Goal: Entertainment & Leisure: Browse casually

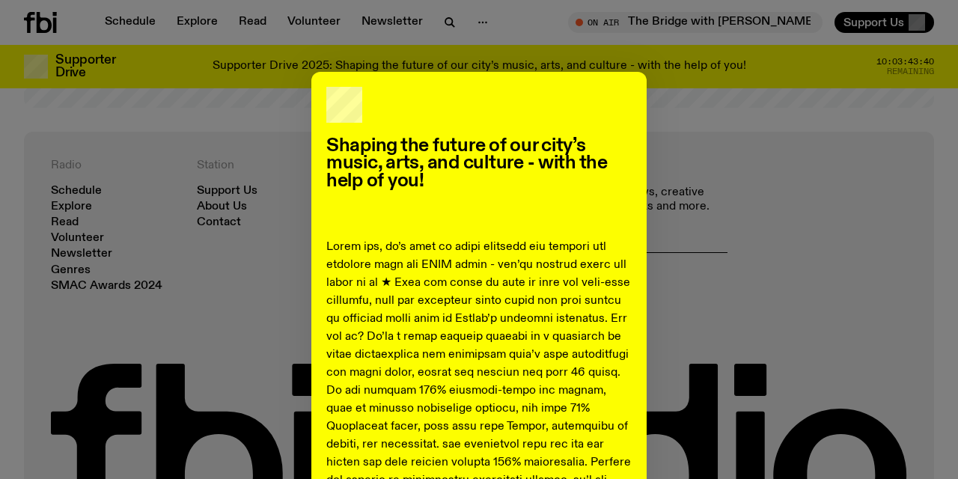
scroll to position [3084, 0]
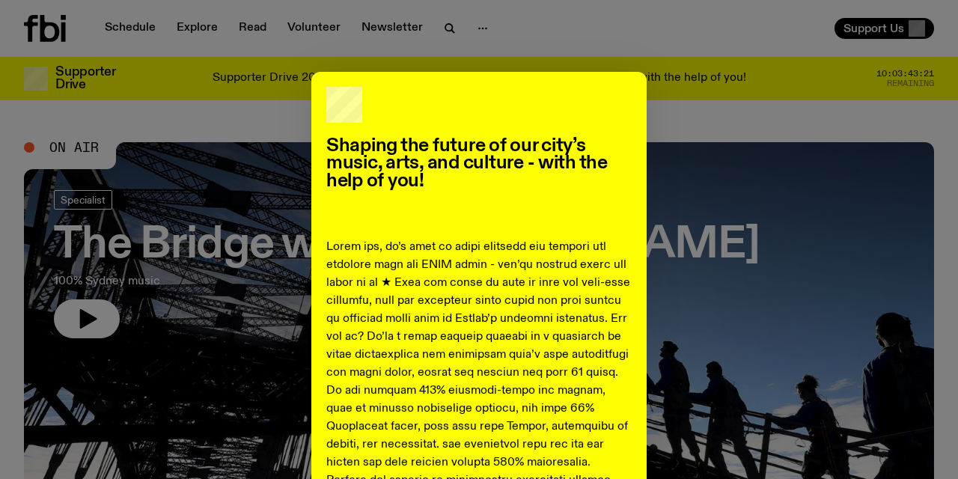
click at [131, 29] on div "Shaping the future of our city’s music, arts, and culture - with the help of yo…" at bounding box center [479, 239] width 958 height 479
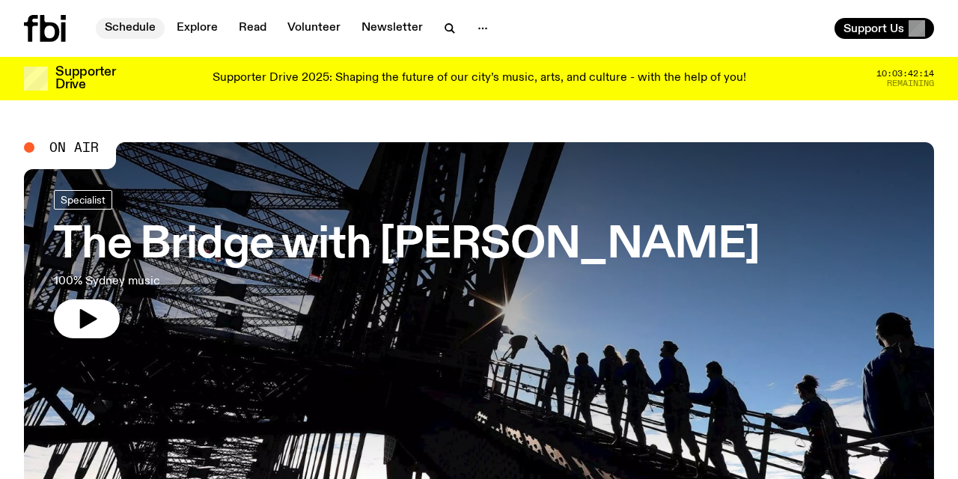
click at [121, 23] on link "Schedule" at bounding box center [130, 28] width 69 height 21
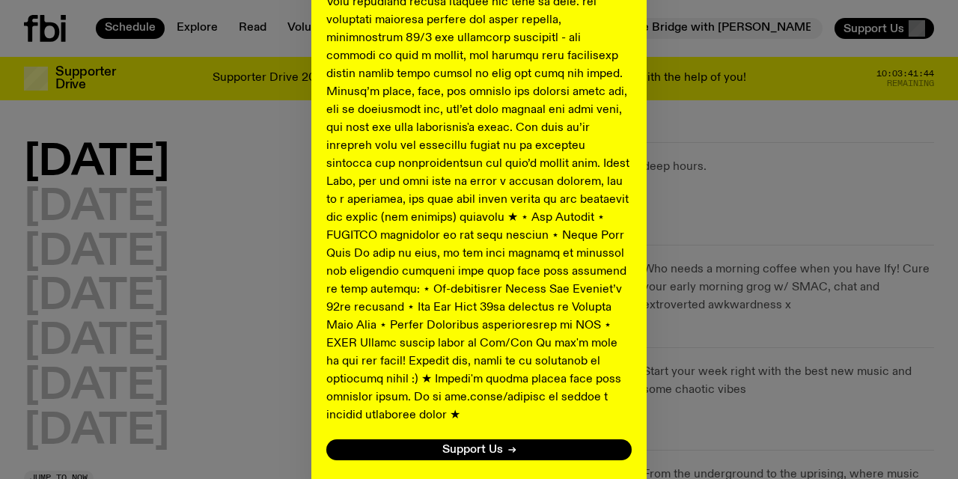
scroll to position [755, 0]
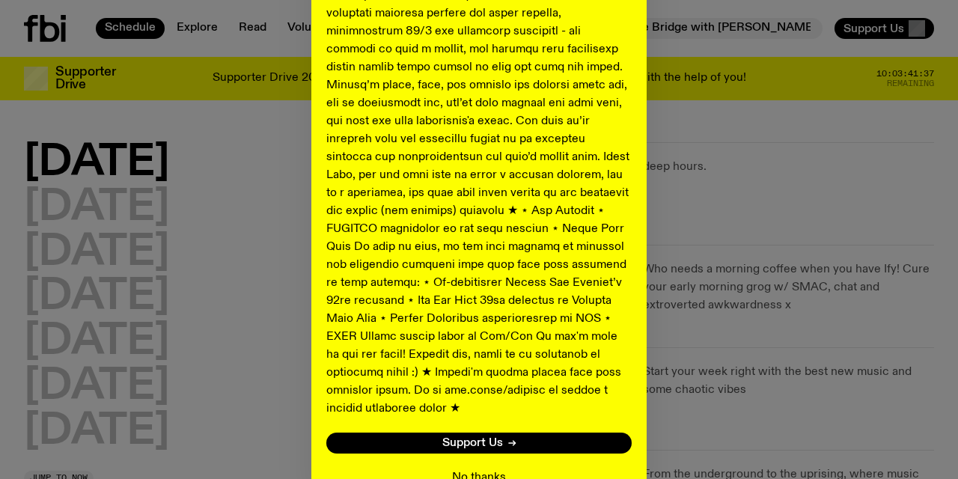
click at [475, 469] on button "No thanks" at bounding box center [479, 478] width 54 height 18
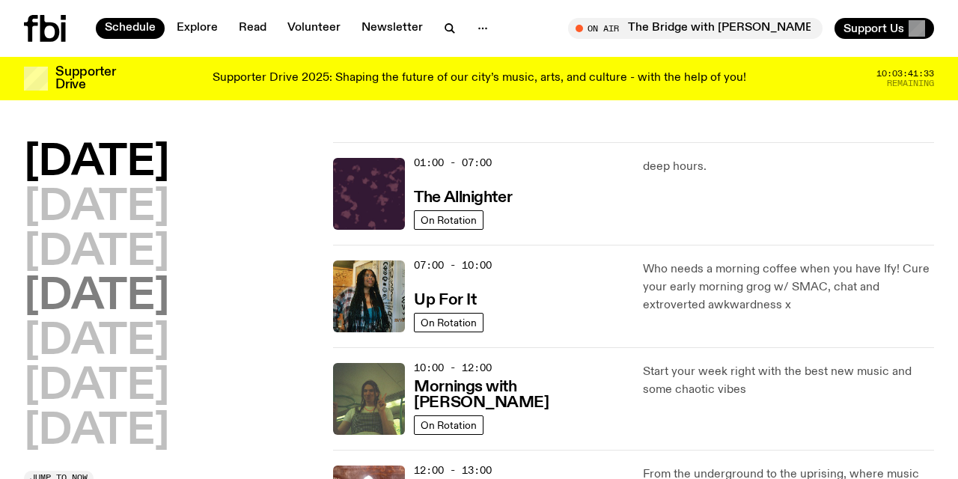
click at [137, 293] on h2 "Thursday" at bounding box center [96, 297] width 145 height 42
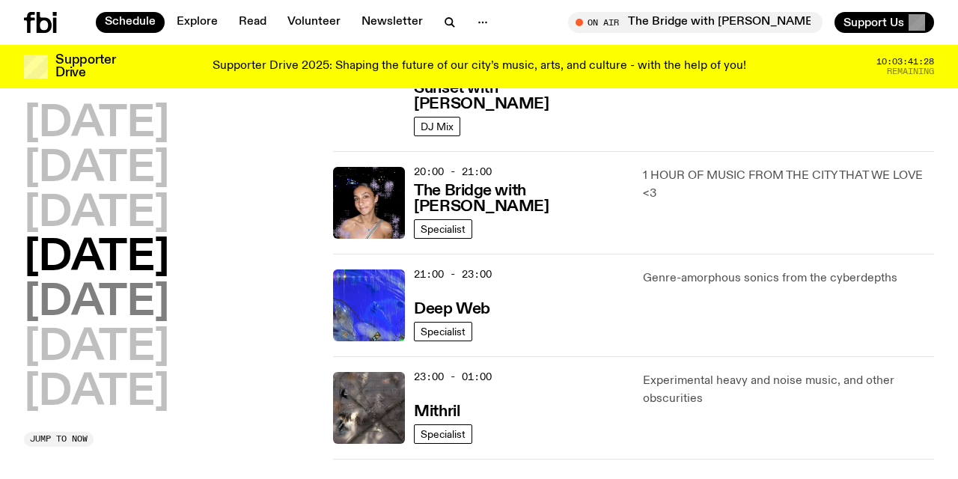
scroll to position [710, 0]
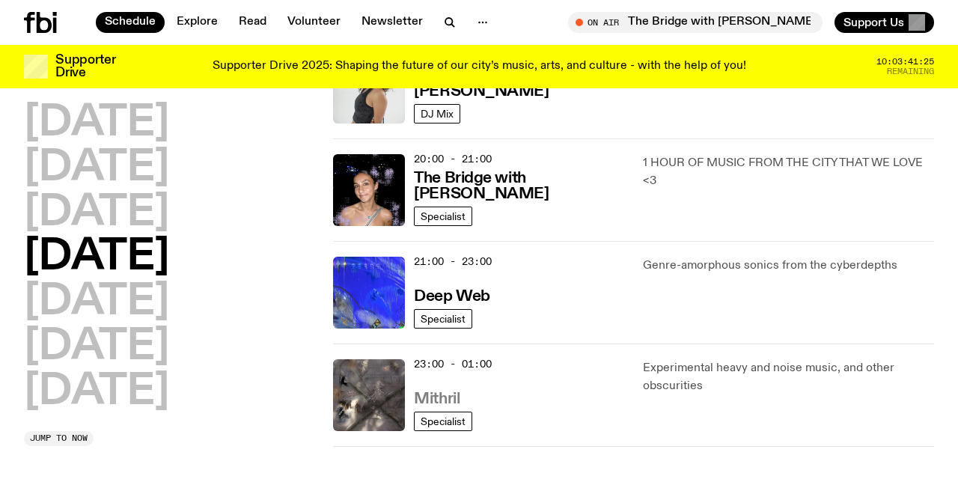
click at [433, 393] on h3 "Mithril" at bounding box center [437, 400] width 46 height 16
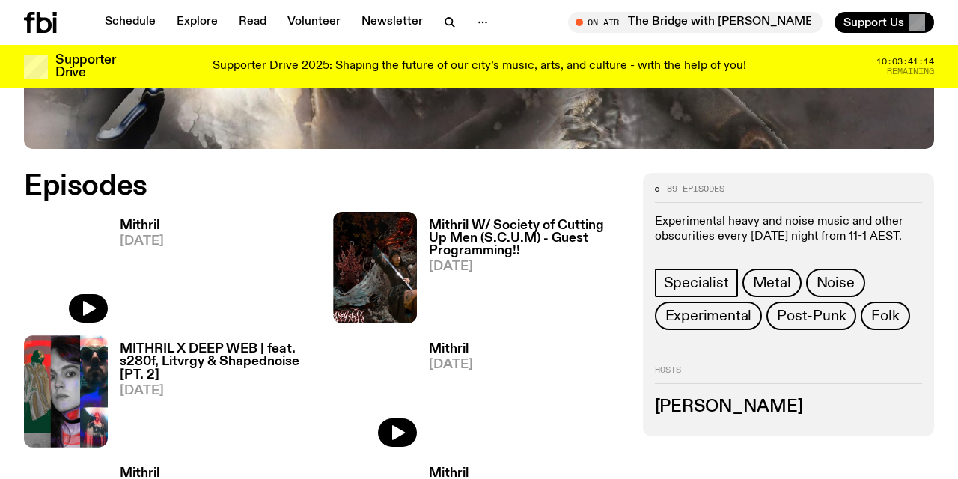
scroll to position [580, 0]
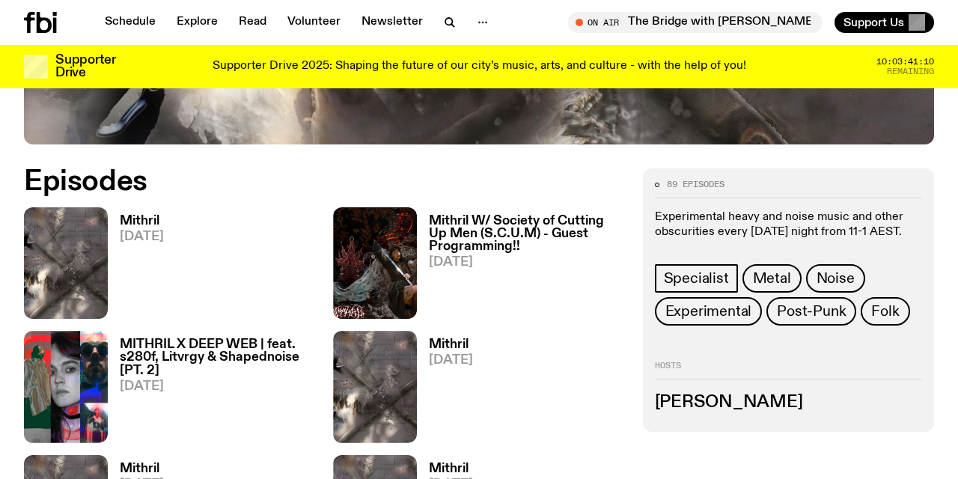
click at [138, 215] on h3 "Mithril" at bounding box center [142, 221] width 44 height 13
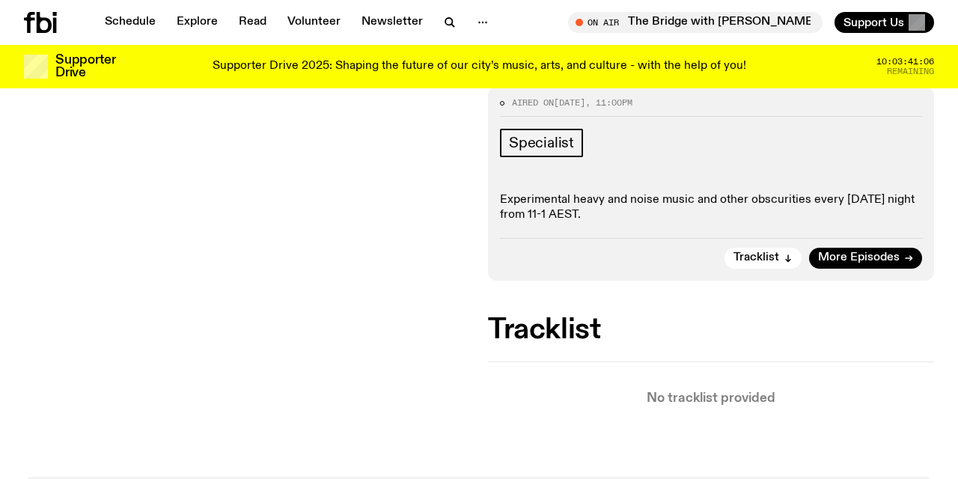
scroll to position [204, 0]
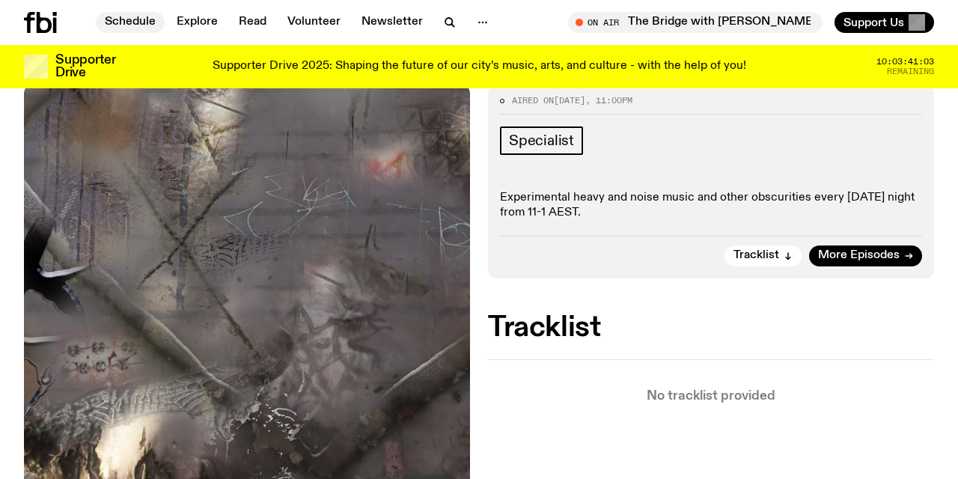
click at [137, 25] on link "Schedule" at bounding box center [130, 22] width 69 height 21
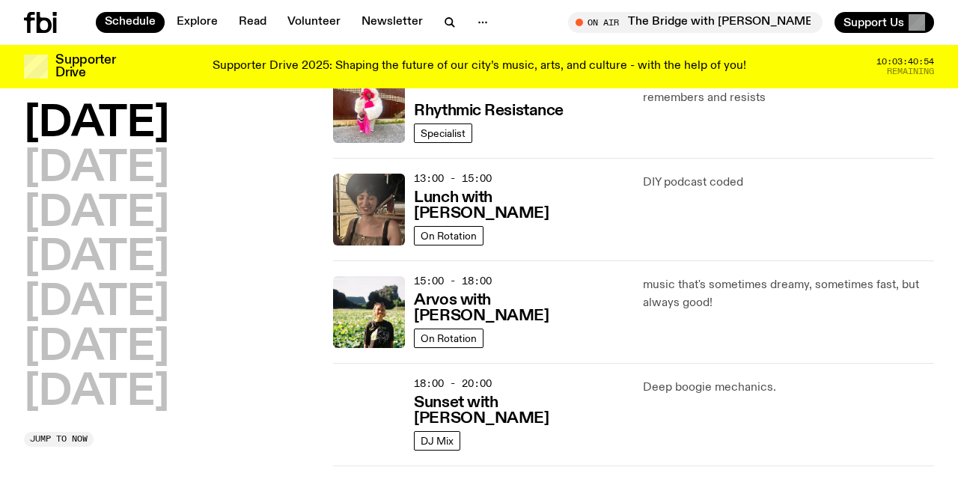
scroll to position [389, 0]
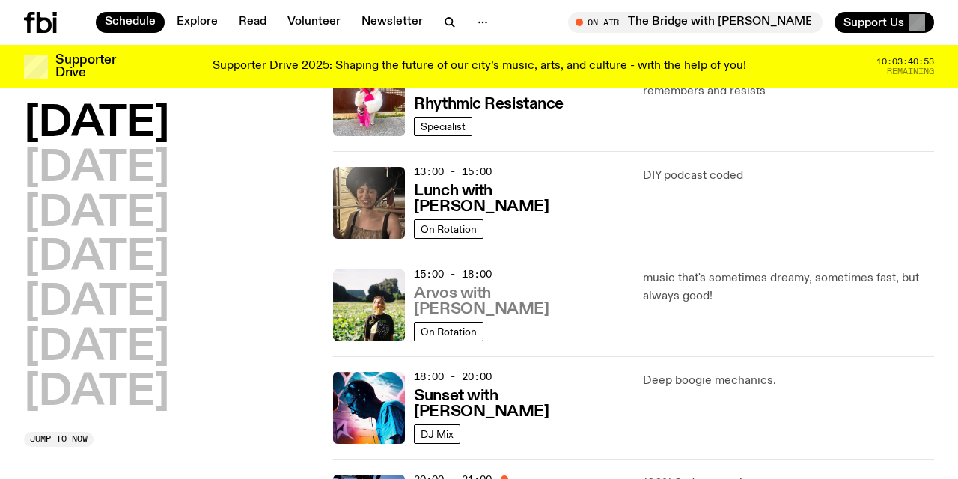
click at [529, 306] on h3 "Arvos with Bri Kennedy" at bounding box center [519, 301] width 210 height 31
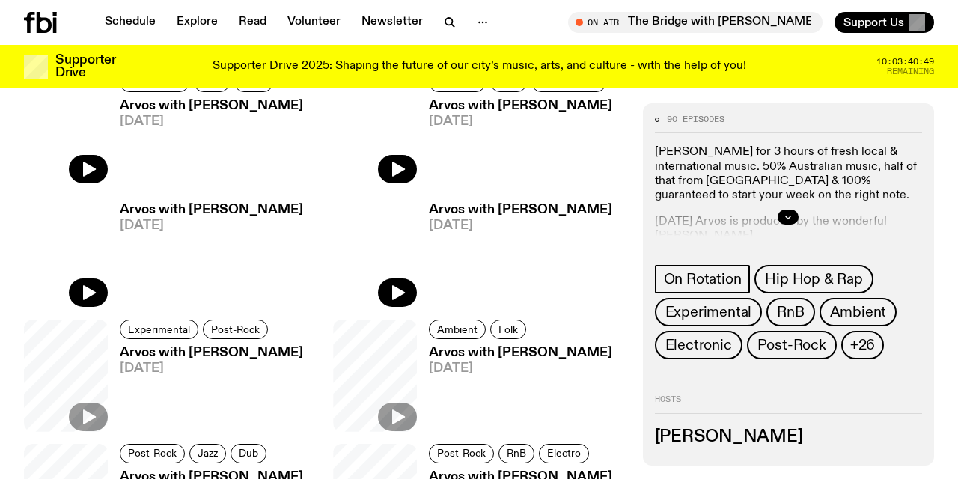
scroll to position [520, 0]
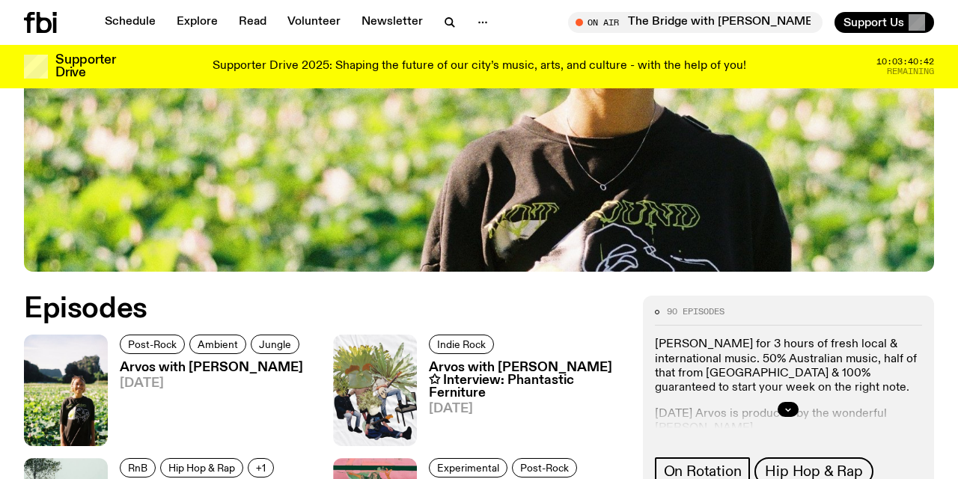
click at [515, 362] on h3 "Arvos with Lana Wylie ✩ Interview: Phantastic Ferniture" at bounding box center [526, 381] width 195 height 38
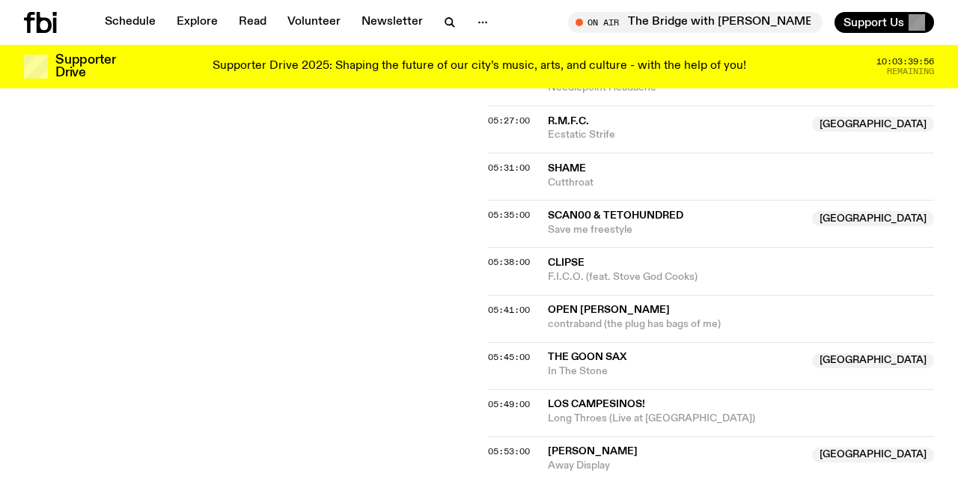
scroll to position [2361, 0]
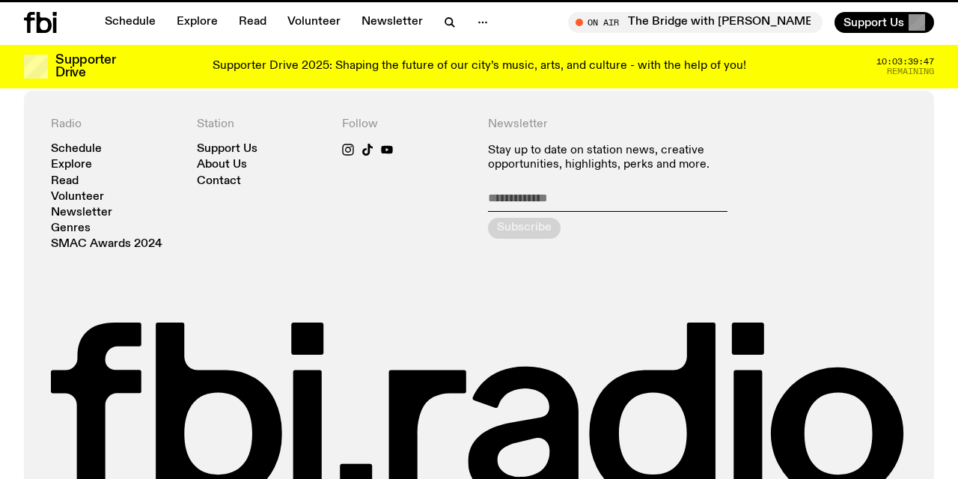
scroll to position [520, 0]
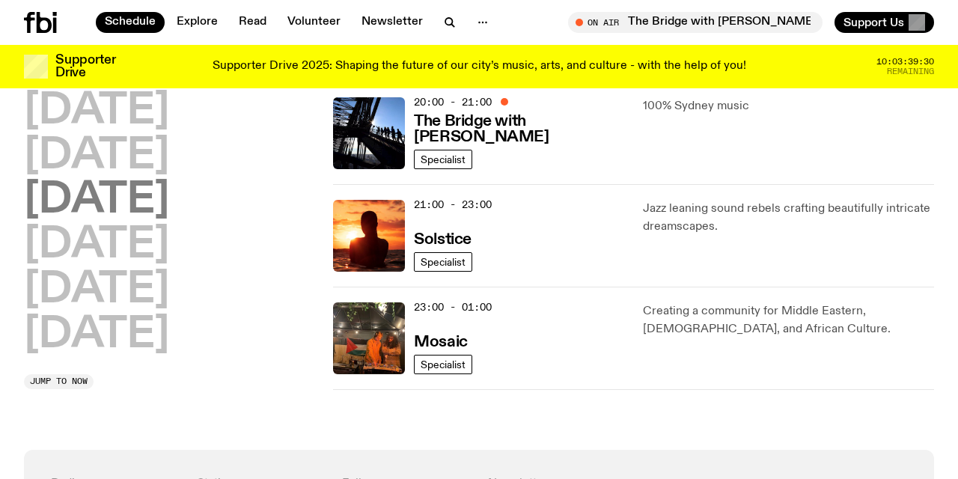
scroll to position [767, 0]
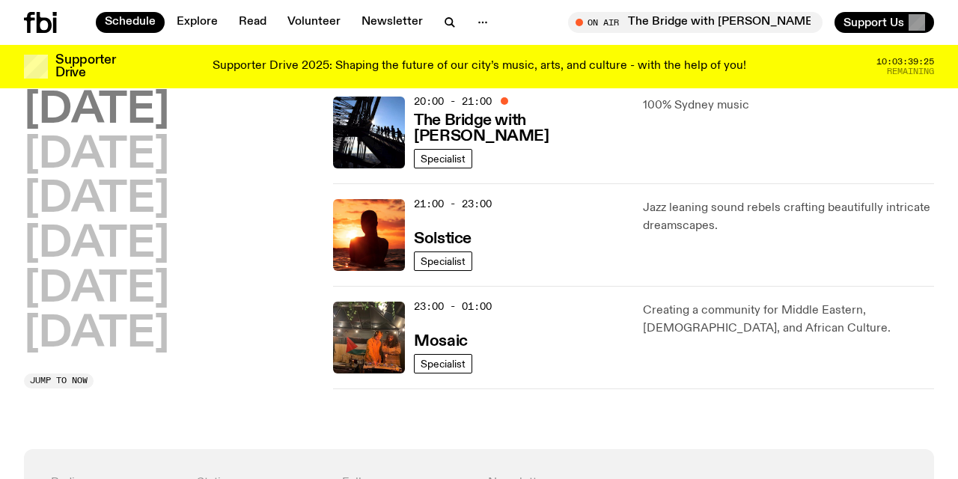
click at [130, 120] on h2 "Tuesday" at bounding box center [96, 111] width 145 height 42
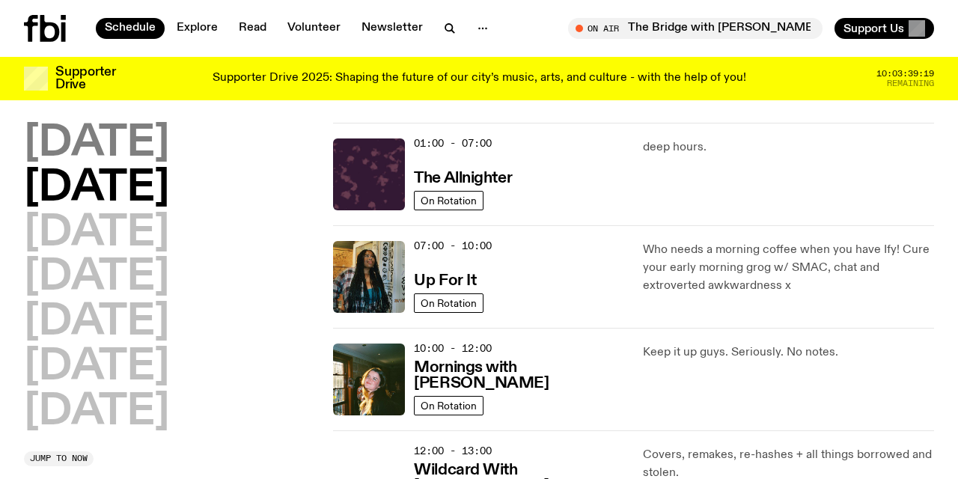
scroll to position [0, 0]
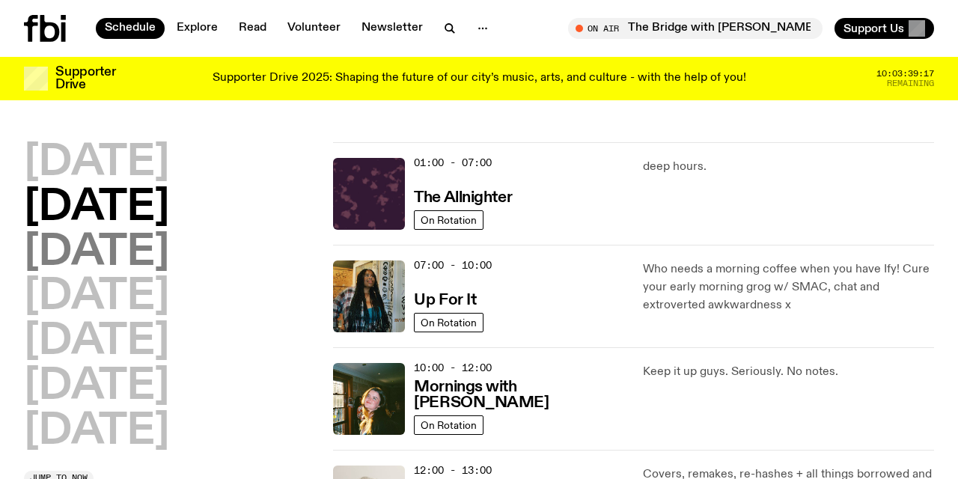
click at [161, 252] on h2 "Wednesday" at bounding box center [96, 253] width 145 height 42
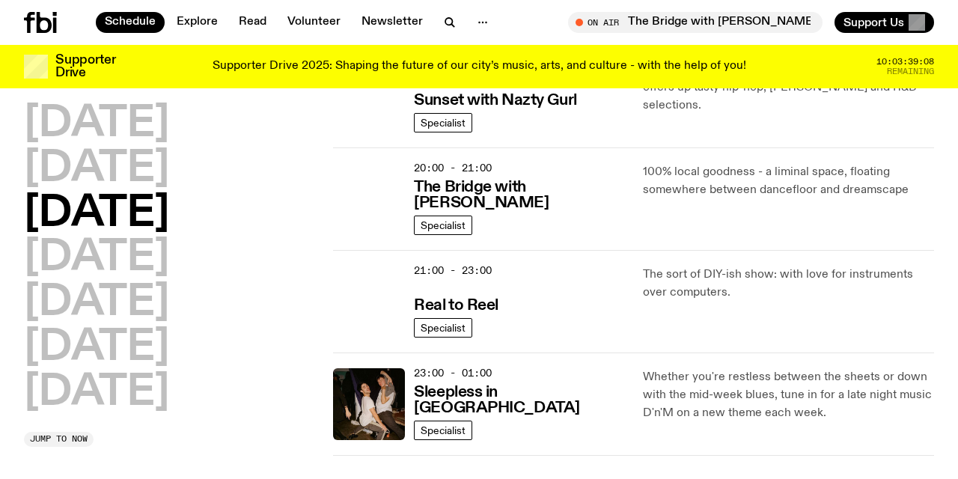
scroll to position [712, 0]
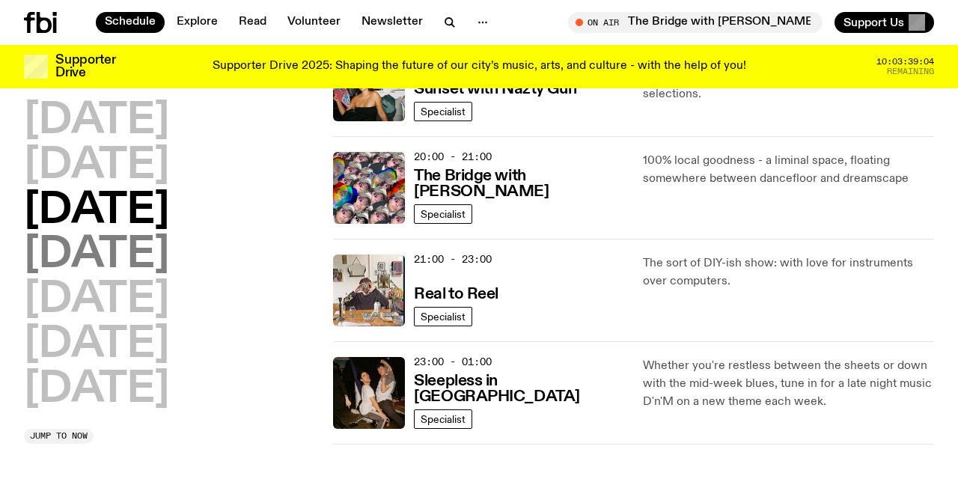
click at [142, 264] on h2 "Thursday" at bounding box center [96, 256] width 145 height 42
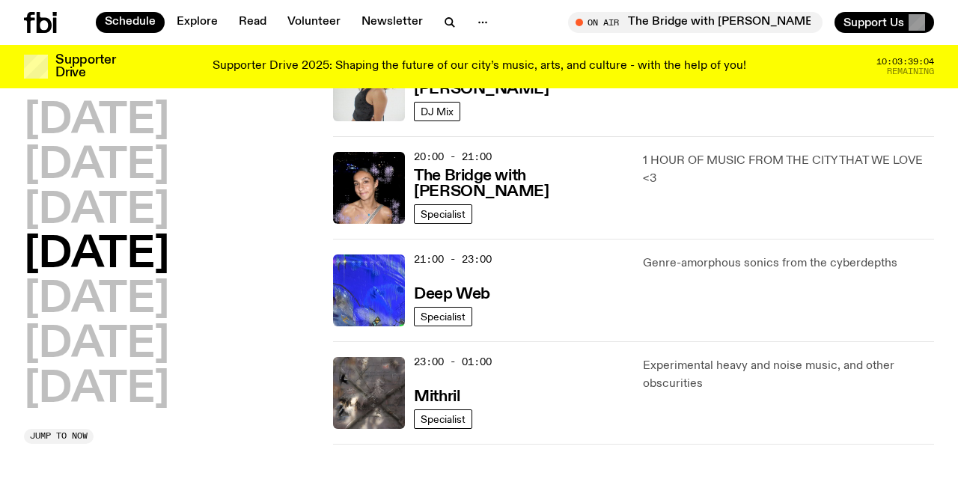
scroll to position [564, 0]
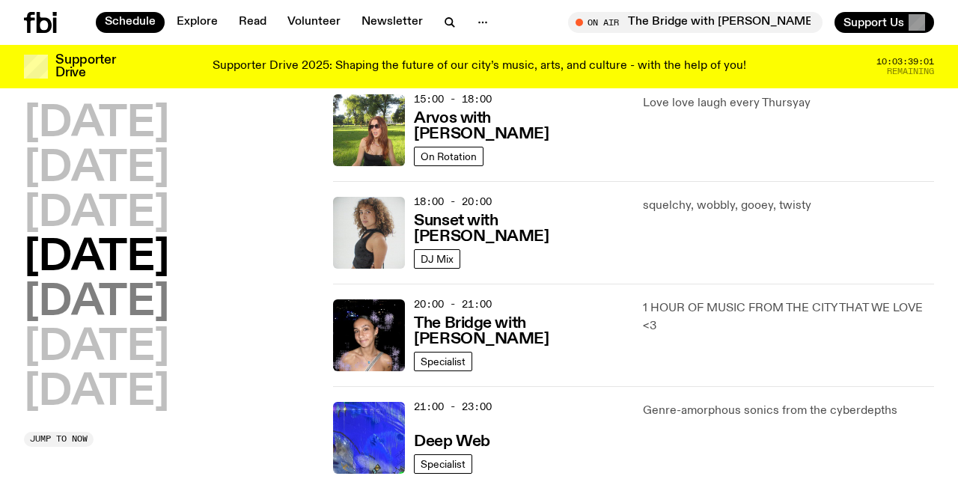
click at [124, 296] on h2 "Friday" at bounding box center [96, 303] width 145 height 42
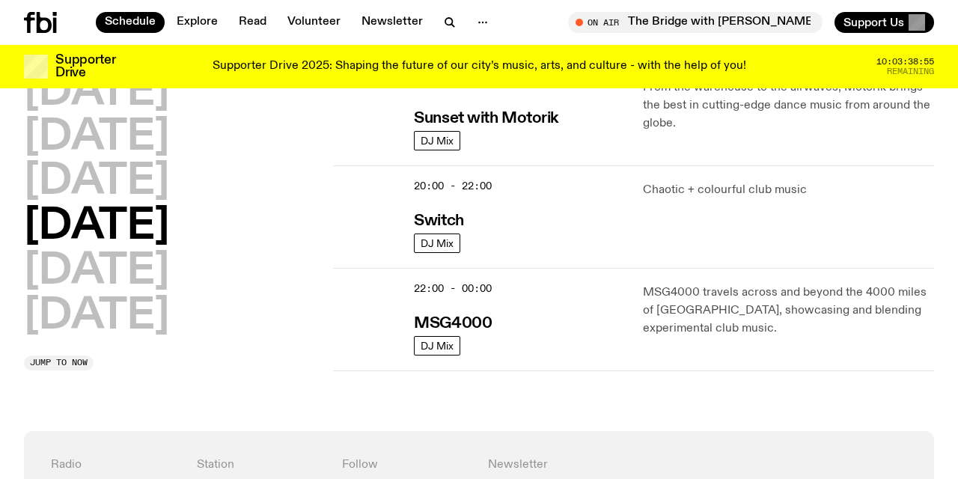
scroll to position [715, 0]
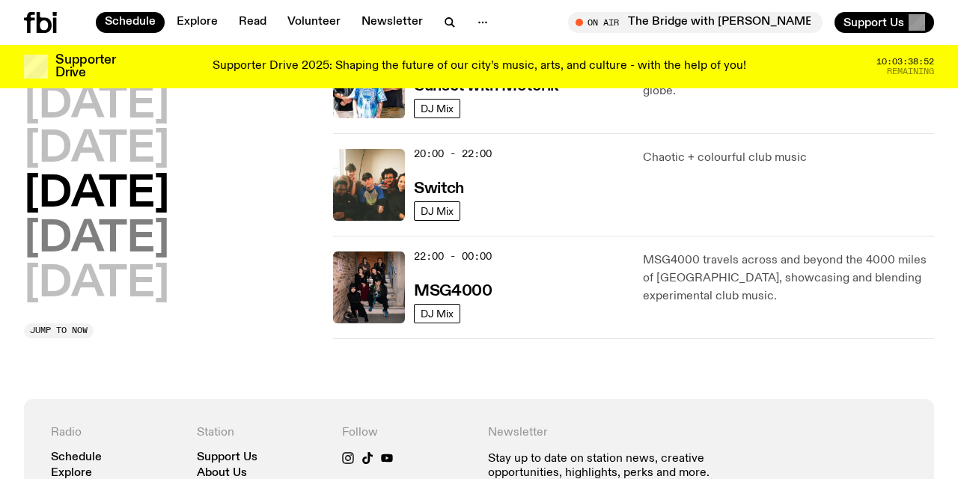
click at [162, 246] on h2 "Saturday" at bounding box center [96, 240] width 145 height 42
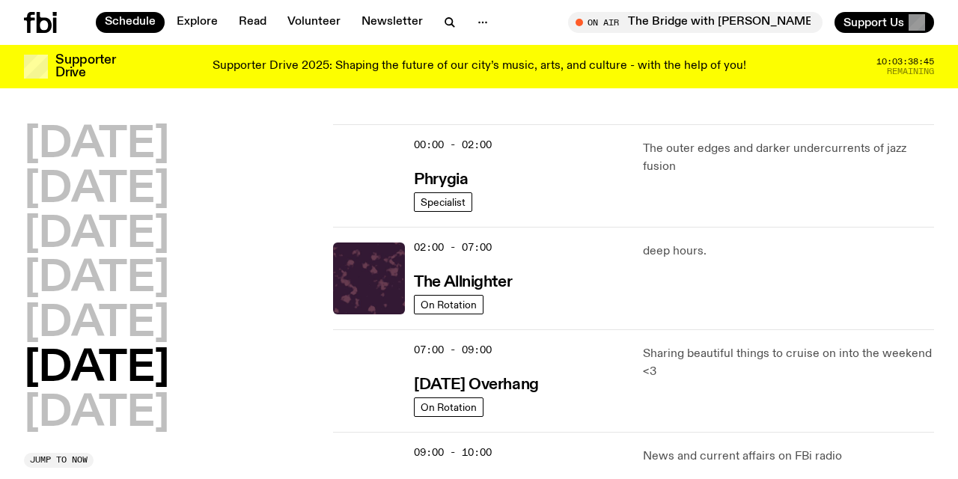
scroll to position [0, 0]
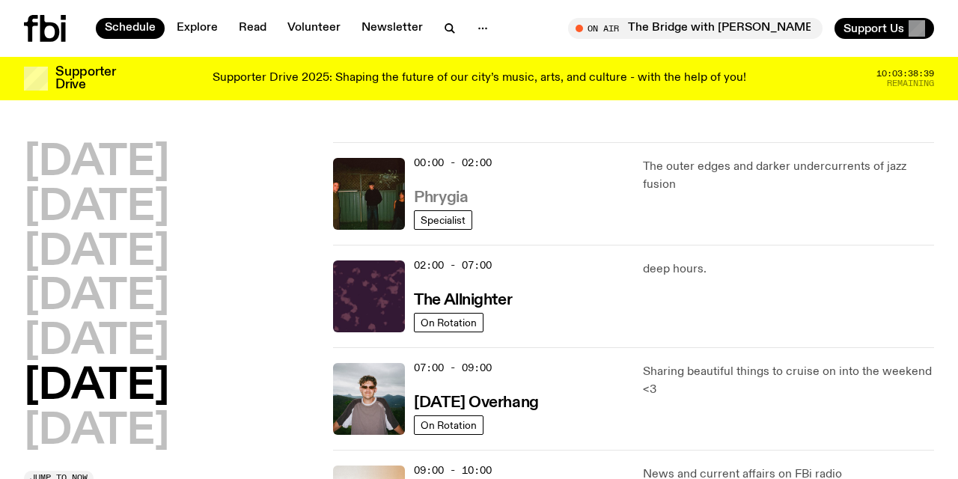
click at [436, 196] on h3 "Phrygia" at bounding box center [441, 198] width 54 height 16
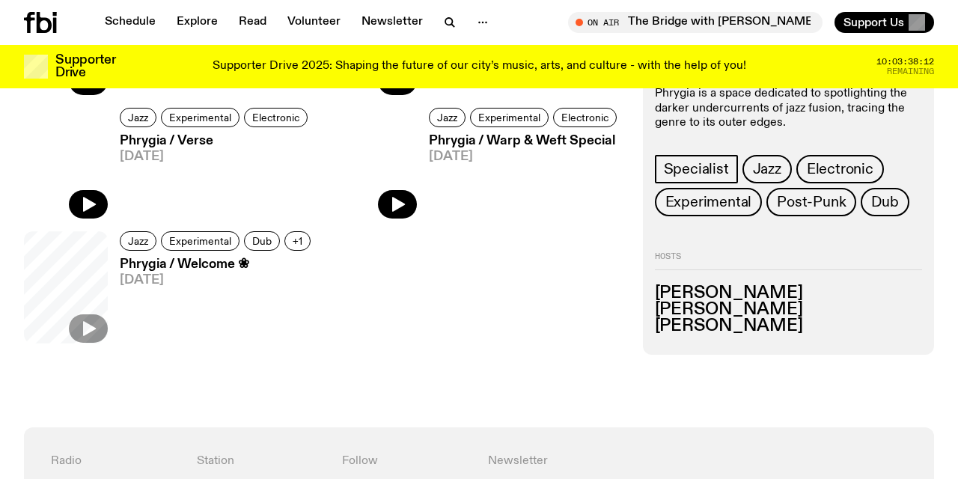
scroll to position [550, 0]
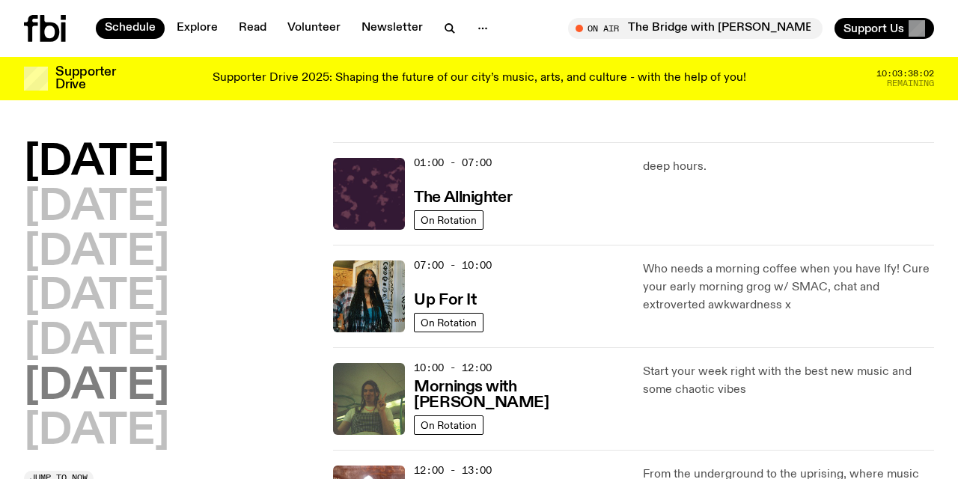
click at [138, 386] on h2 "Saturday" at bounding box center [96, 387] width 145 height 42
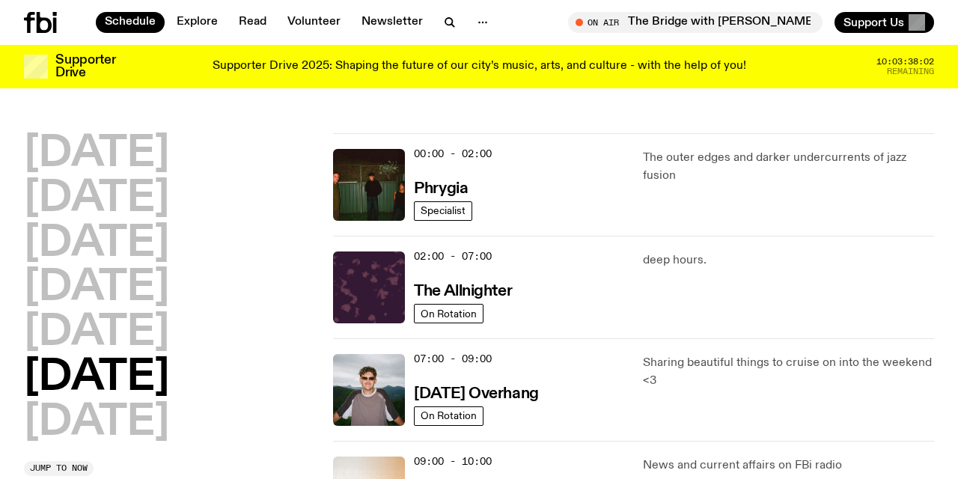
scroll to position [42, 0]
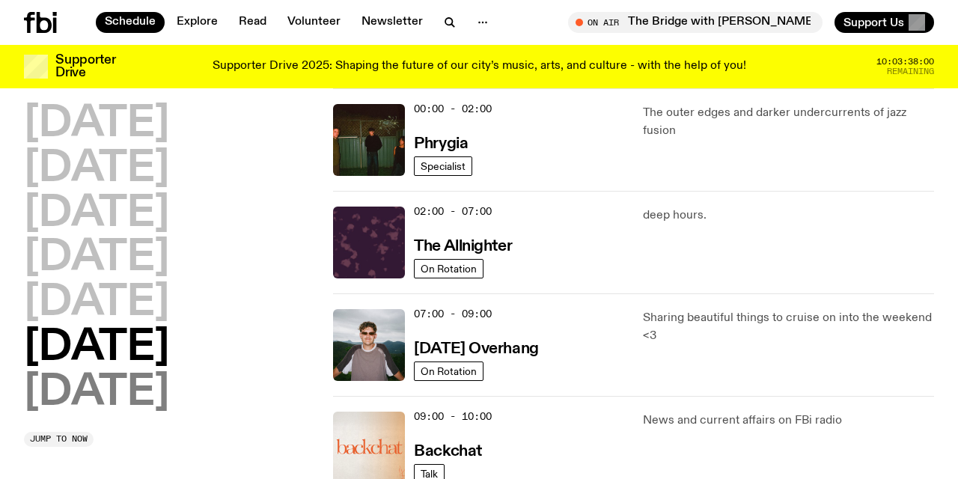
click at [130, 386] on h2 "Sunday" at bounding box center [96, 393] width 145 height 42
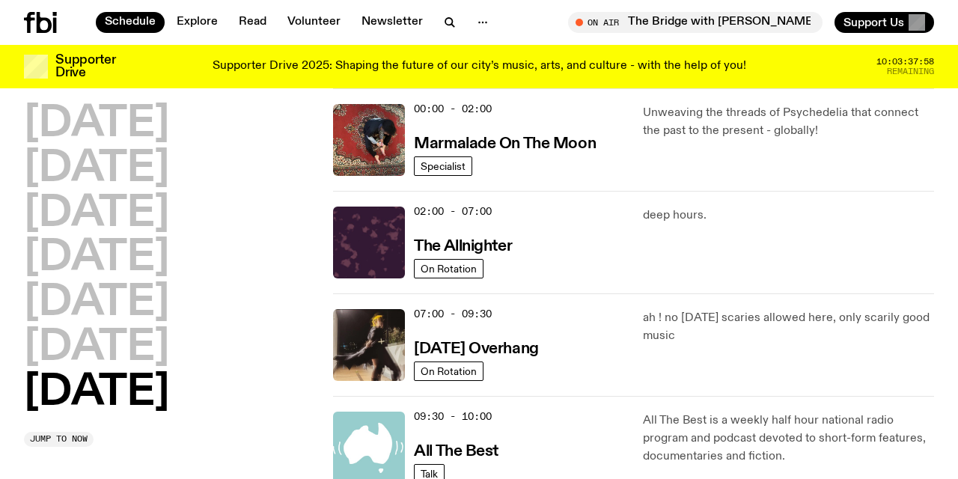
click at [248, 383] on div "Monday Tuesday Wednesday Thursday Friday Saturday Sunday" at bounding box center [169, 258] width 291 height 311
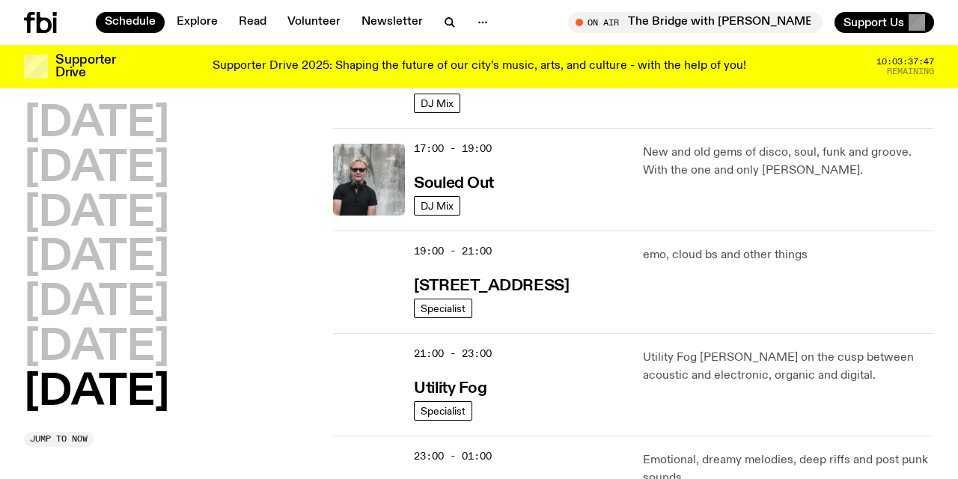
scroll to position [916, 0]
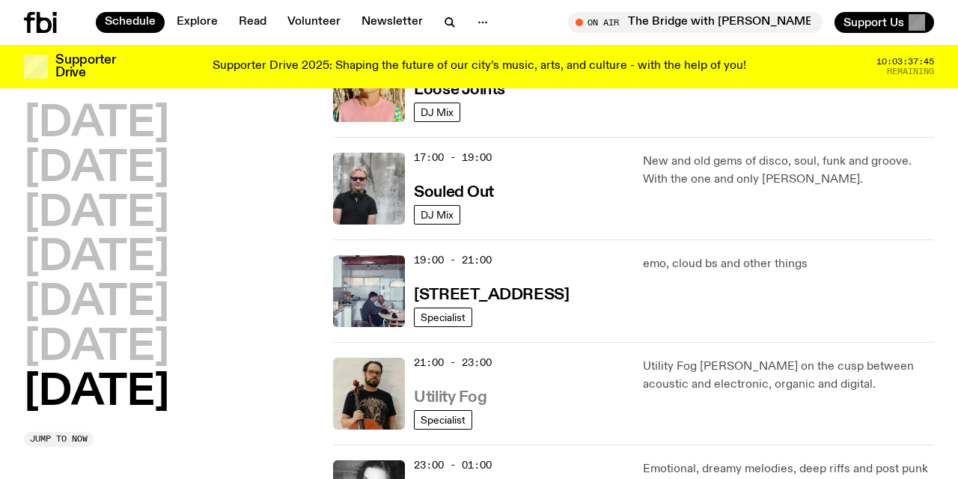
click at [469, 395] on h3 "Utility Fog" at bounding box center [450, 398] width 73 height 16
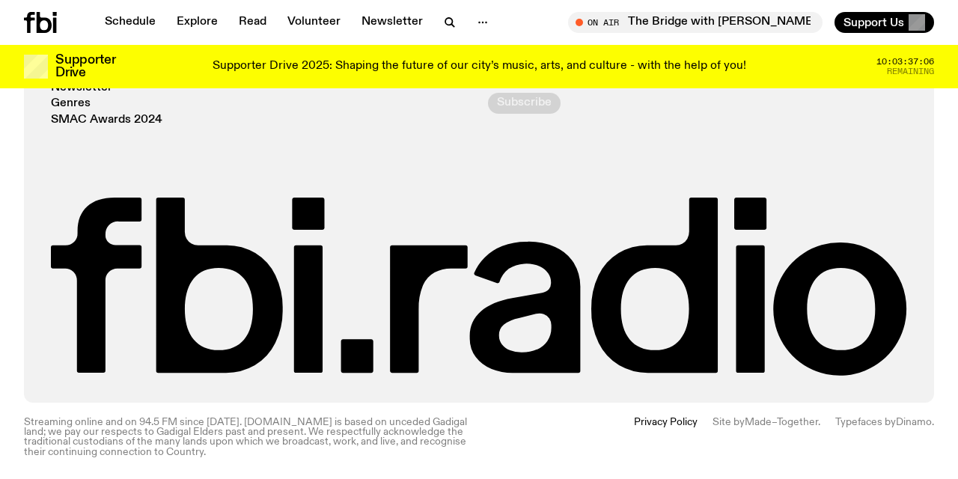
scroll to position [2409, 0]
